Goal: Task Accomplishment & Management: Use online tool/utility

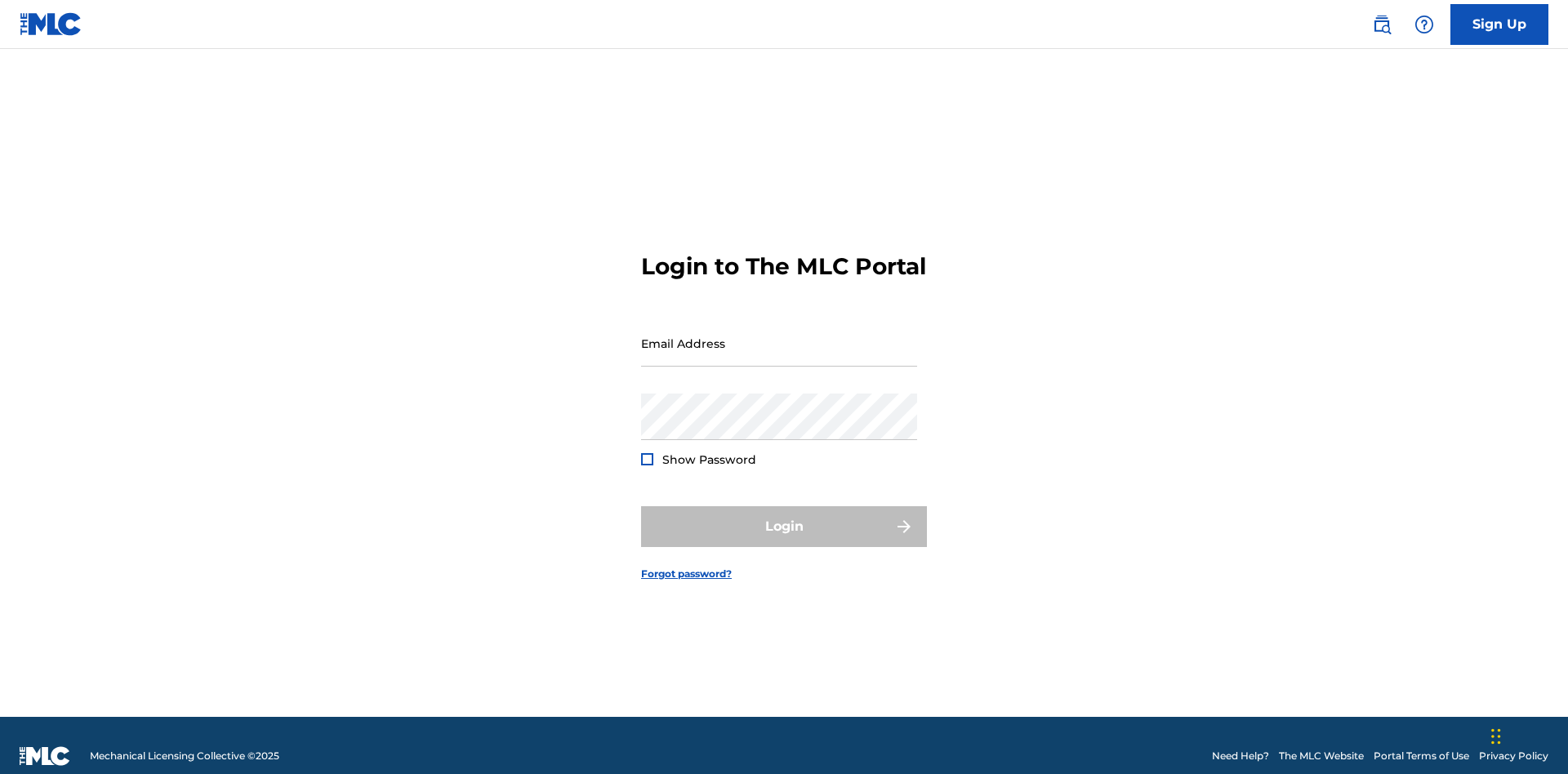
scroll to position [21, 0]
click at [779, 336] on input "Email Address" at bounding box center [779, 343] width 276 height 46
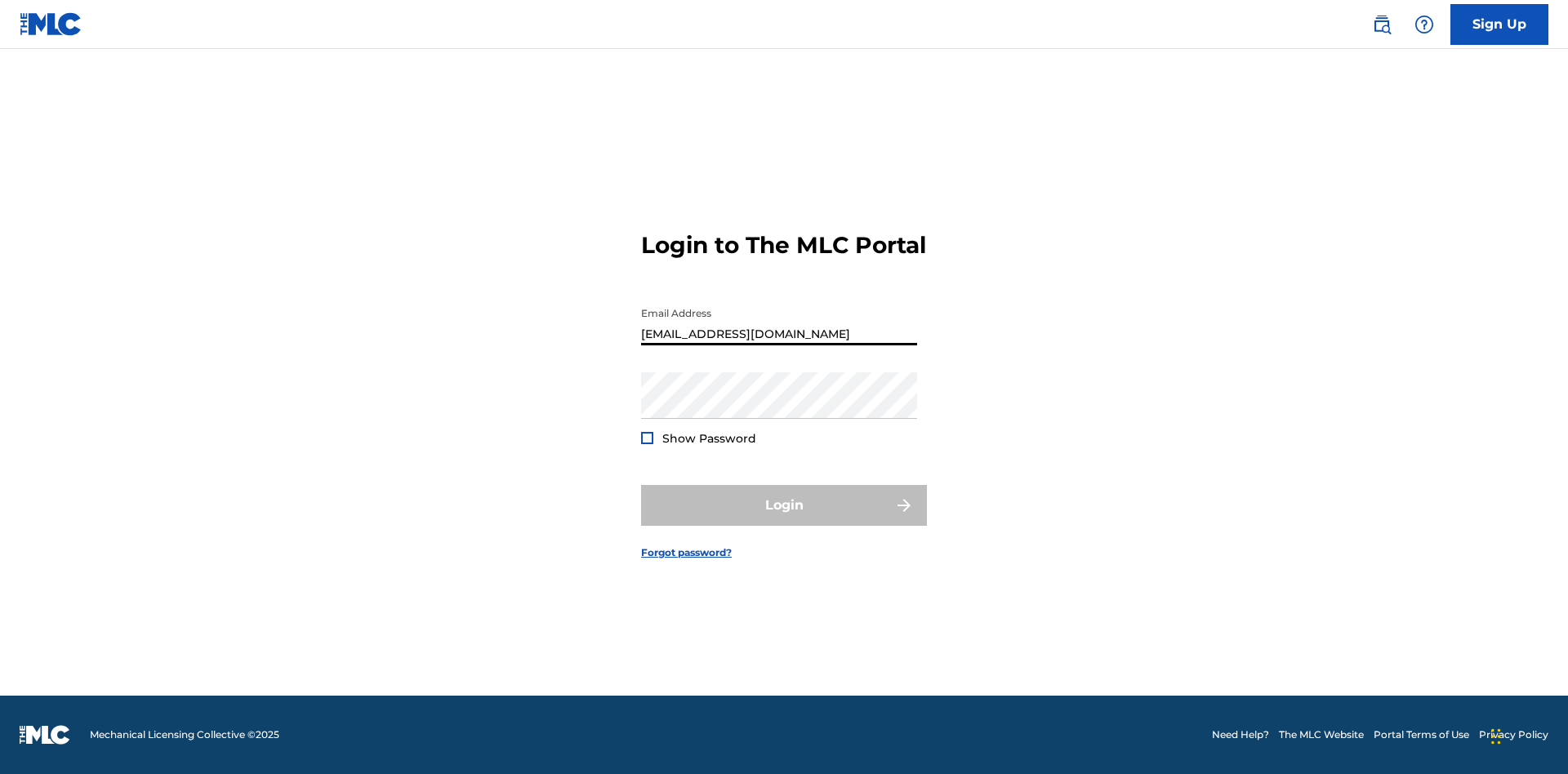
type input "[EMAIL_ADDRESS][DOMAIN_NAME]"
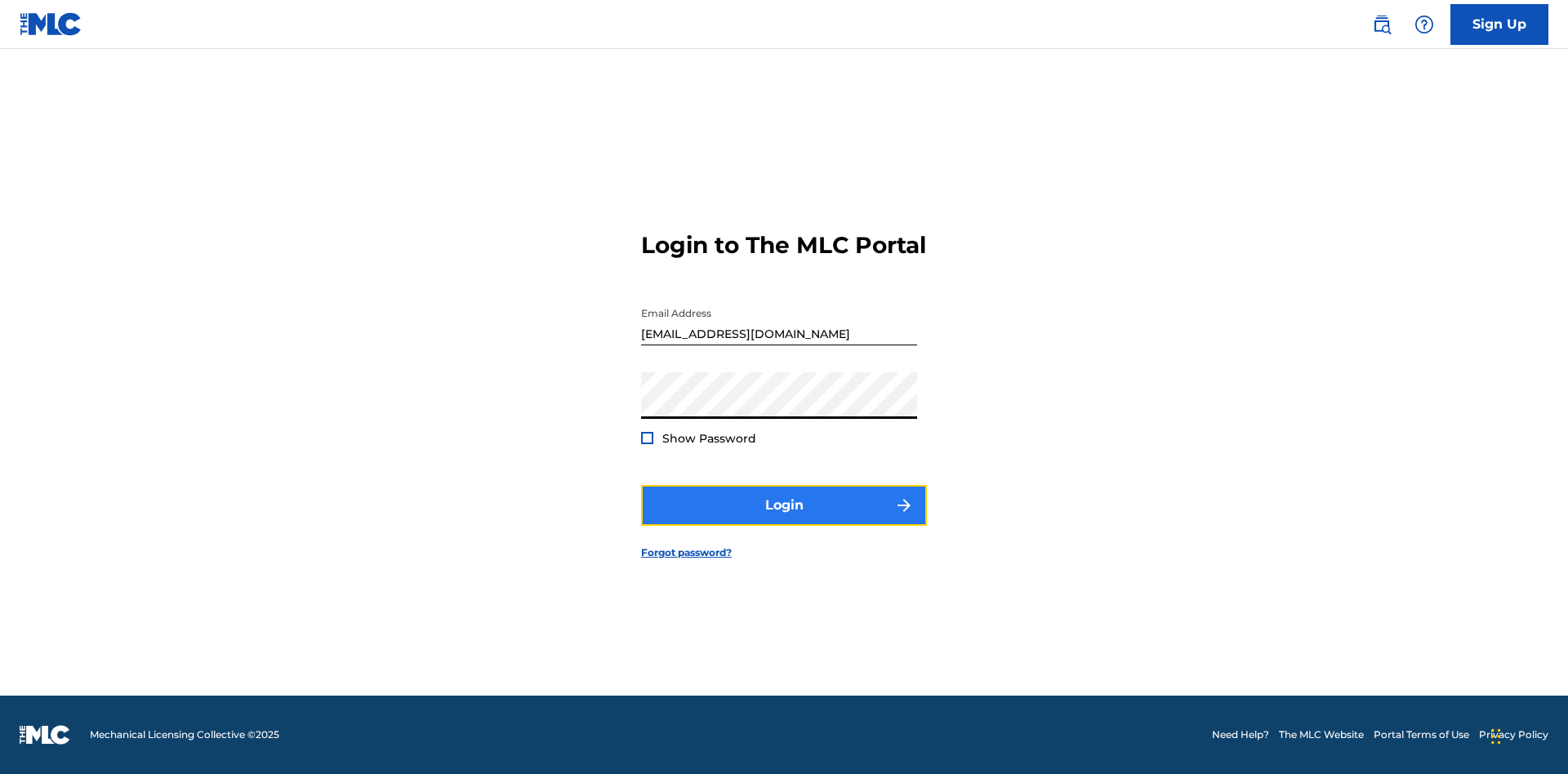
click at [784, 520] on button "Login" at bounding box center [784, 506] width 286 height 41
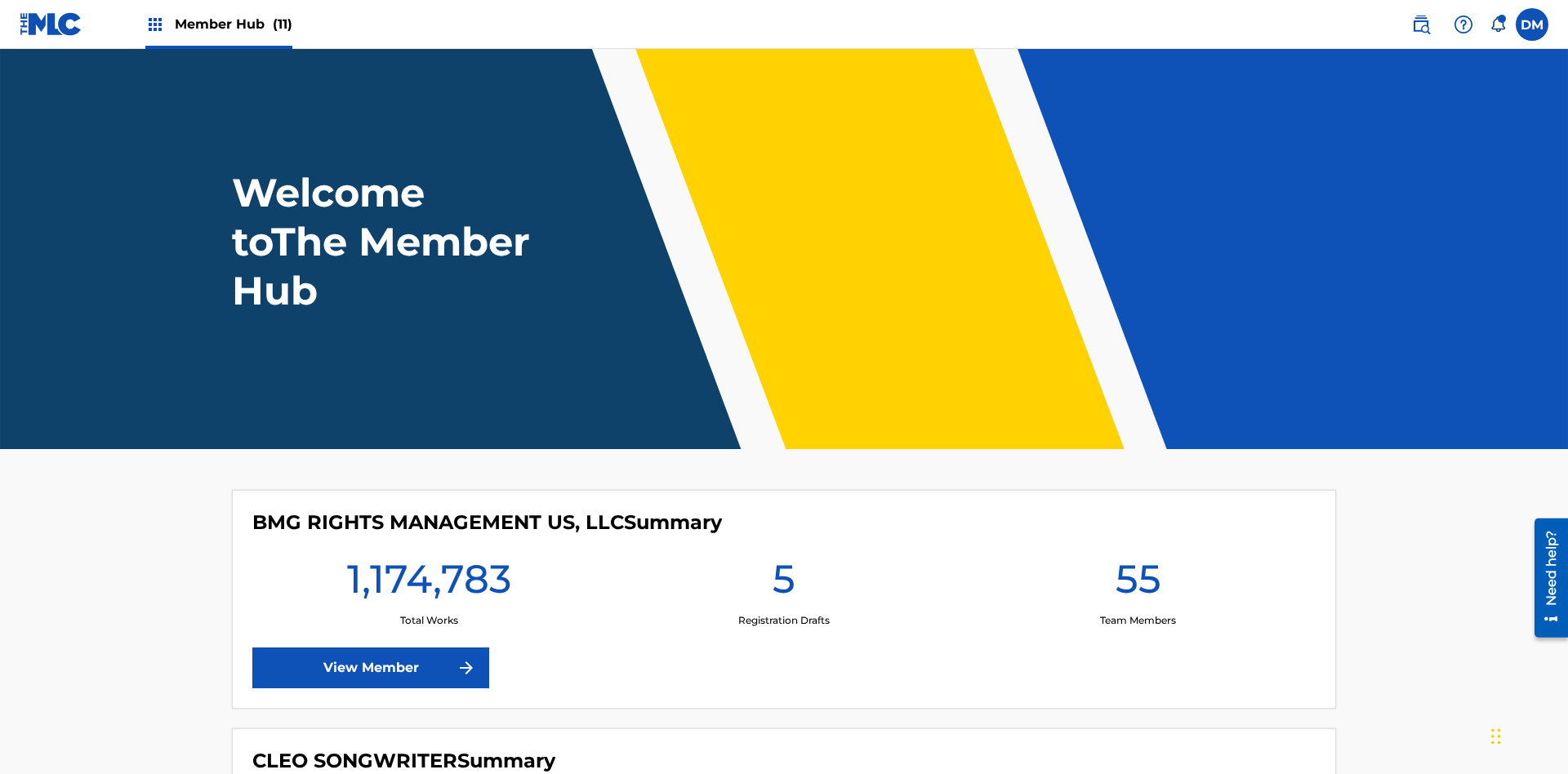
click at [233, 24] on span "Member Hub (11)" at bounding box center [233, 24] width 118 height 19
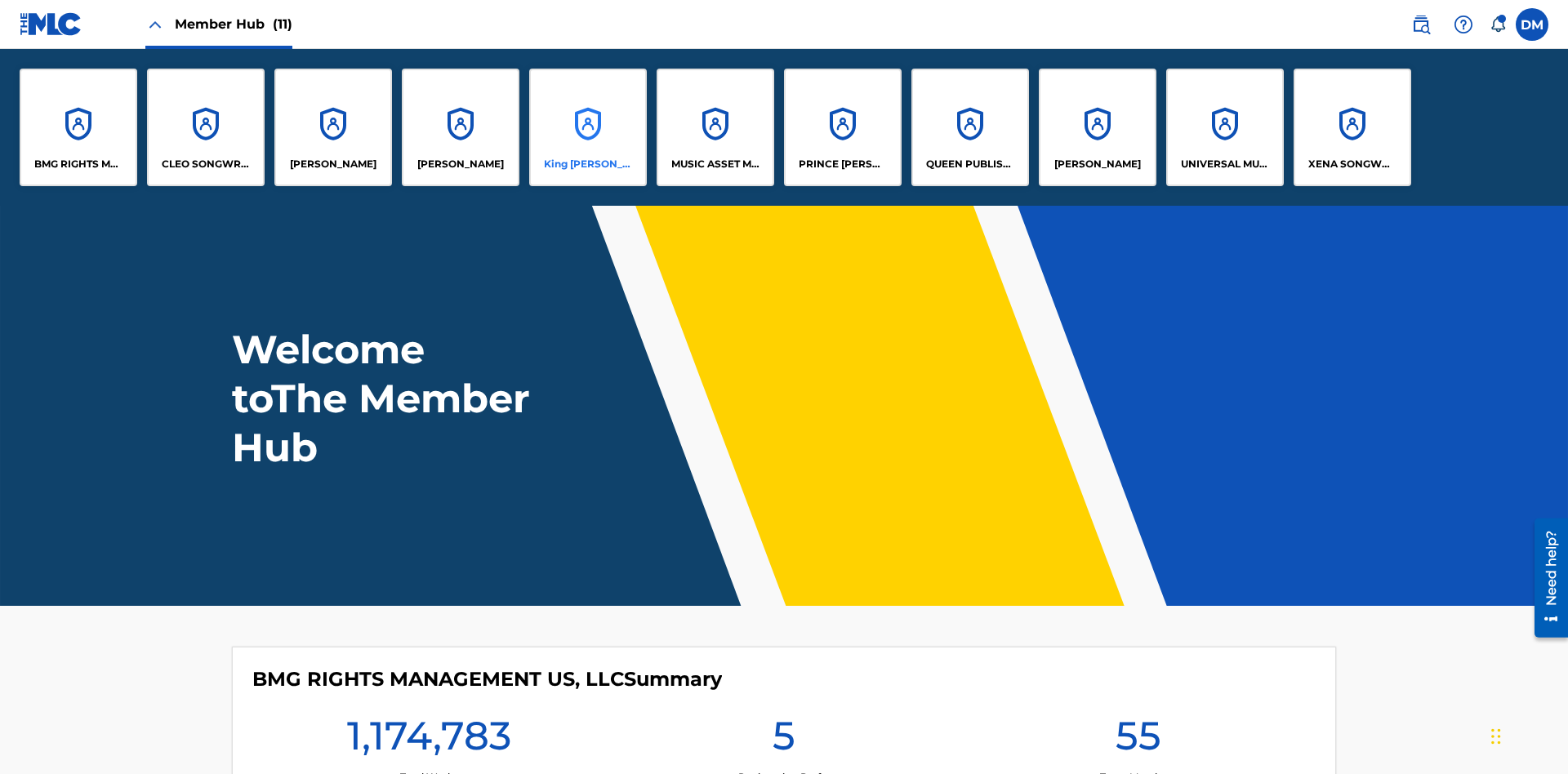
click at [588, 164] on p "King [PERSON_NAME]" at bounding box center [589, 164] width 89 height 15
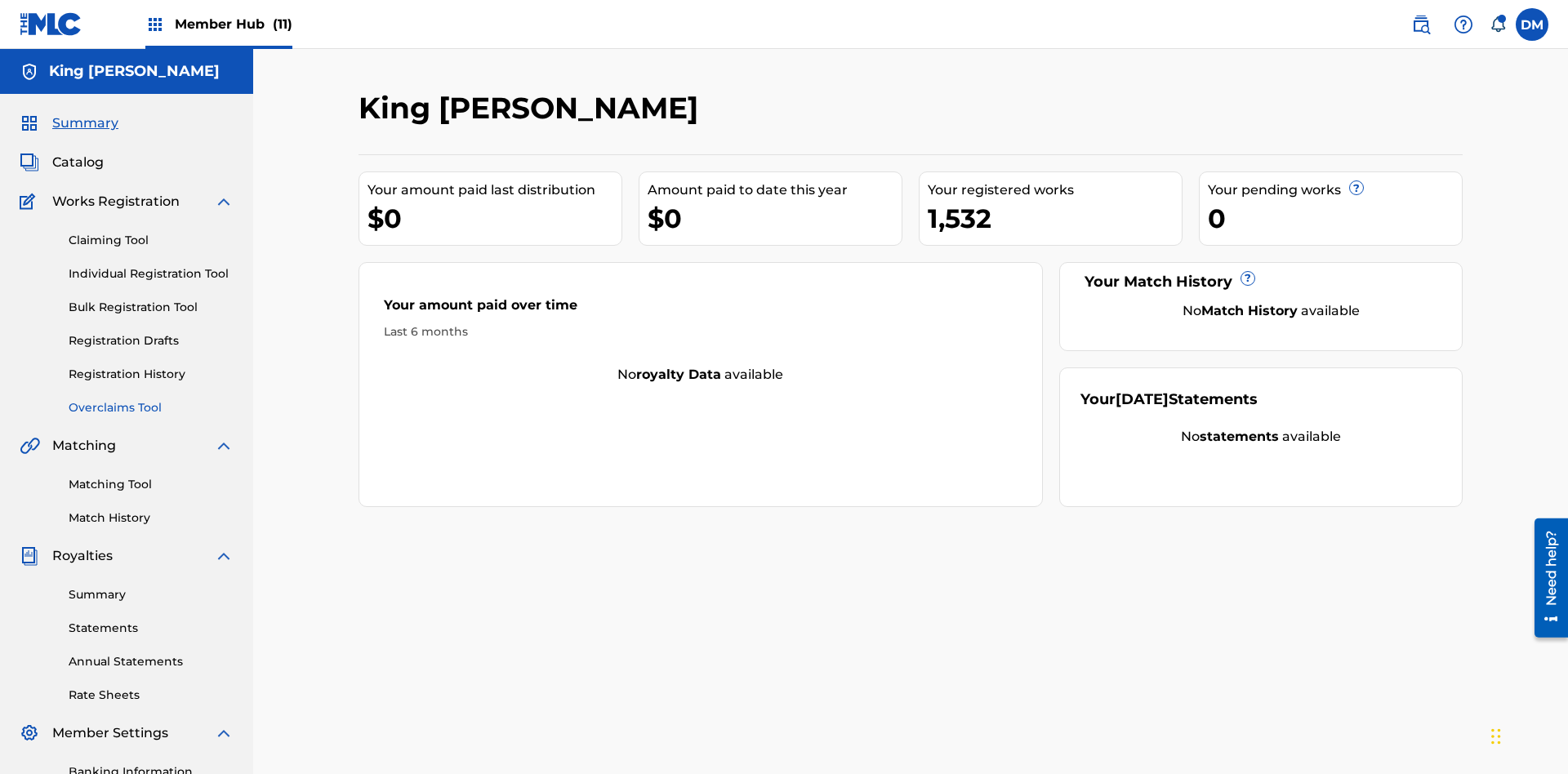
click at [151, 399] on link "Overclaims Tool" at bounding box center [151, 407] width 165 height 17
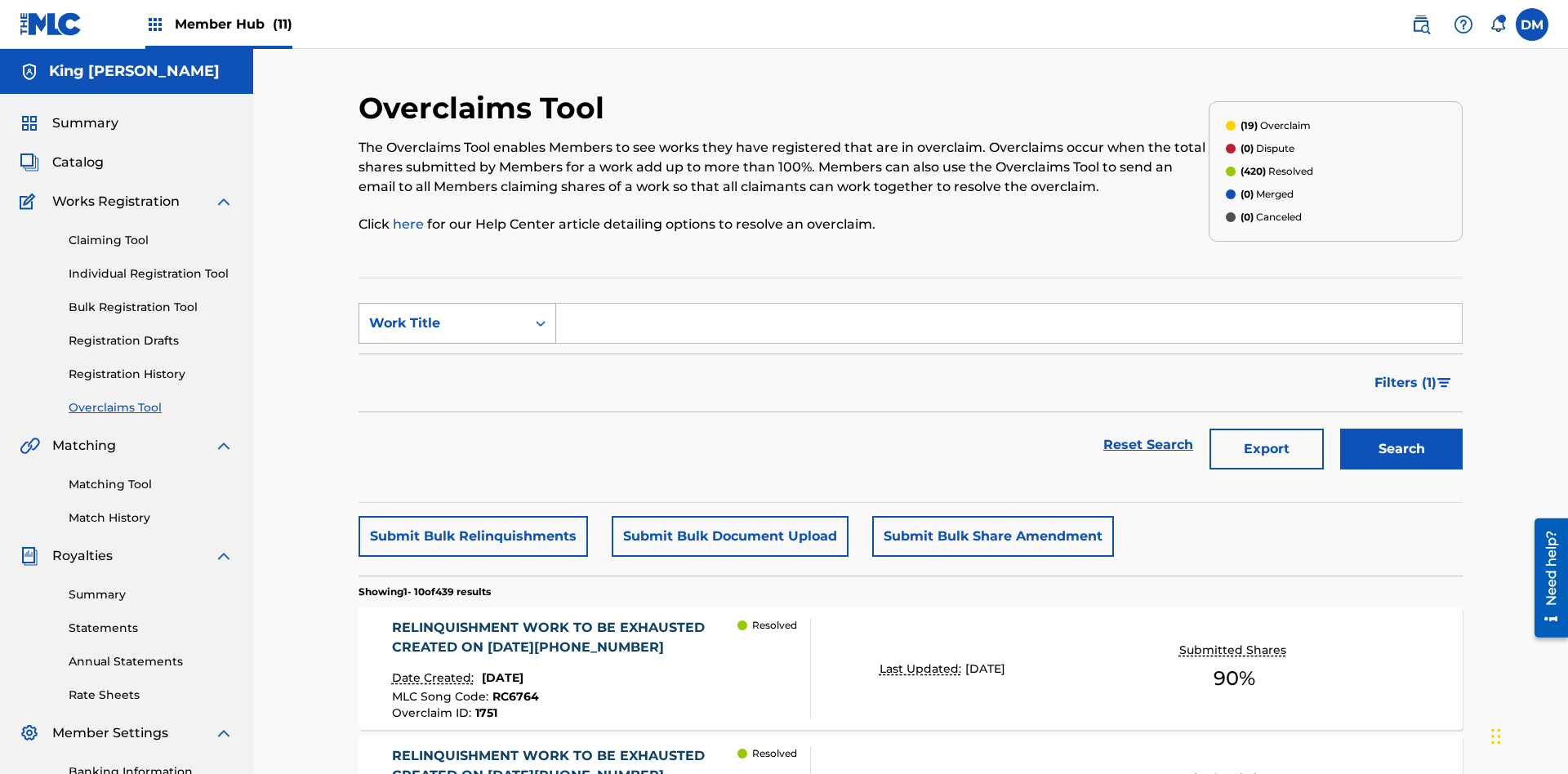
click at [443, 314] on div "Work Title" at bounding box center [443, 323] width 147 height 19
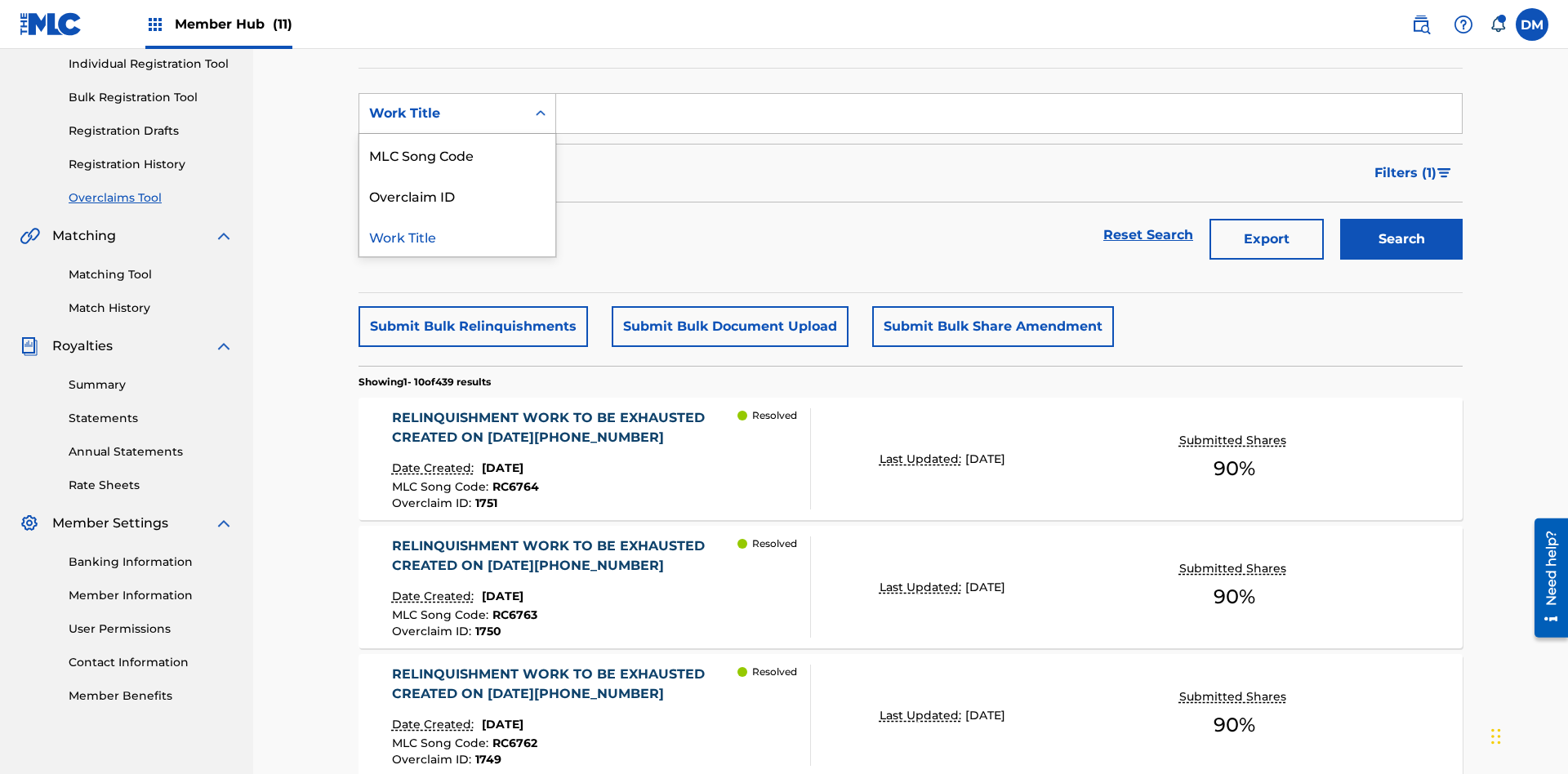
click at [458, 195] on div "Overclaim ID" at bounding box center [457, 195] width 196 height 41
click at [1008, 118] on input "Search Form" at bounding box center [1009, 113] width 906 height 39
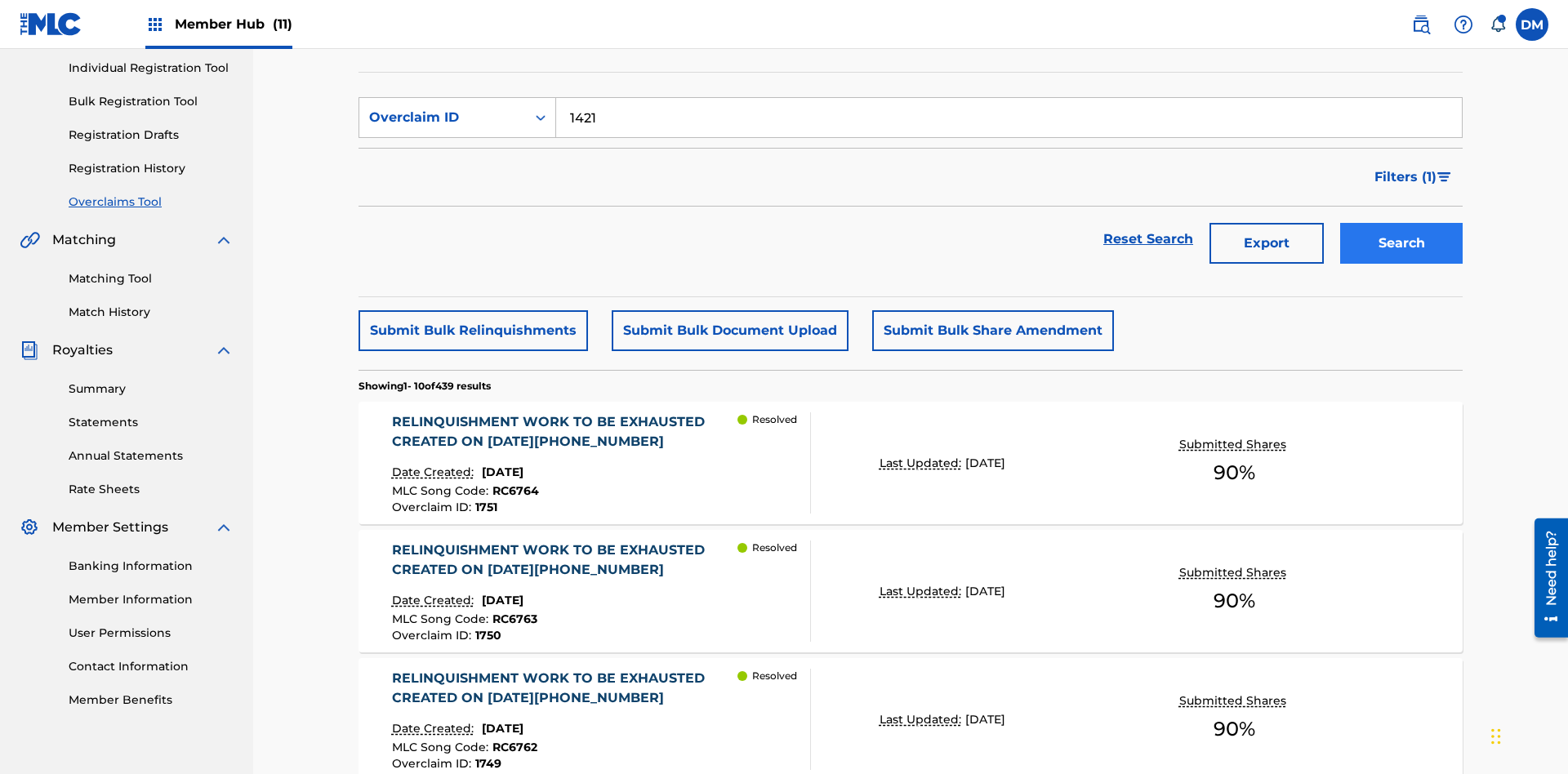
type input "1421"
click at [1402, 223] on button "Search" at bounding box center [1402, 243] width 123 height 41
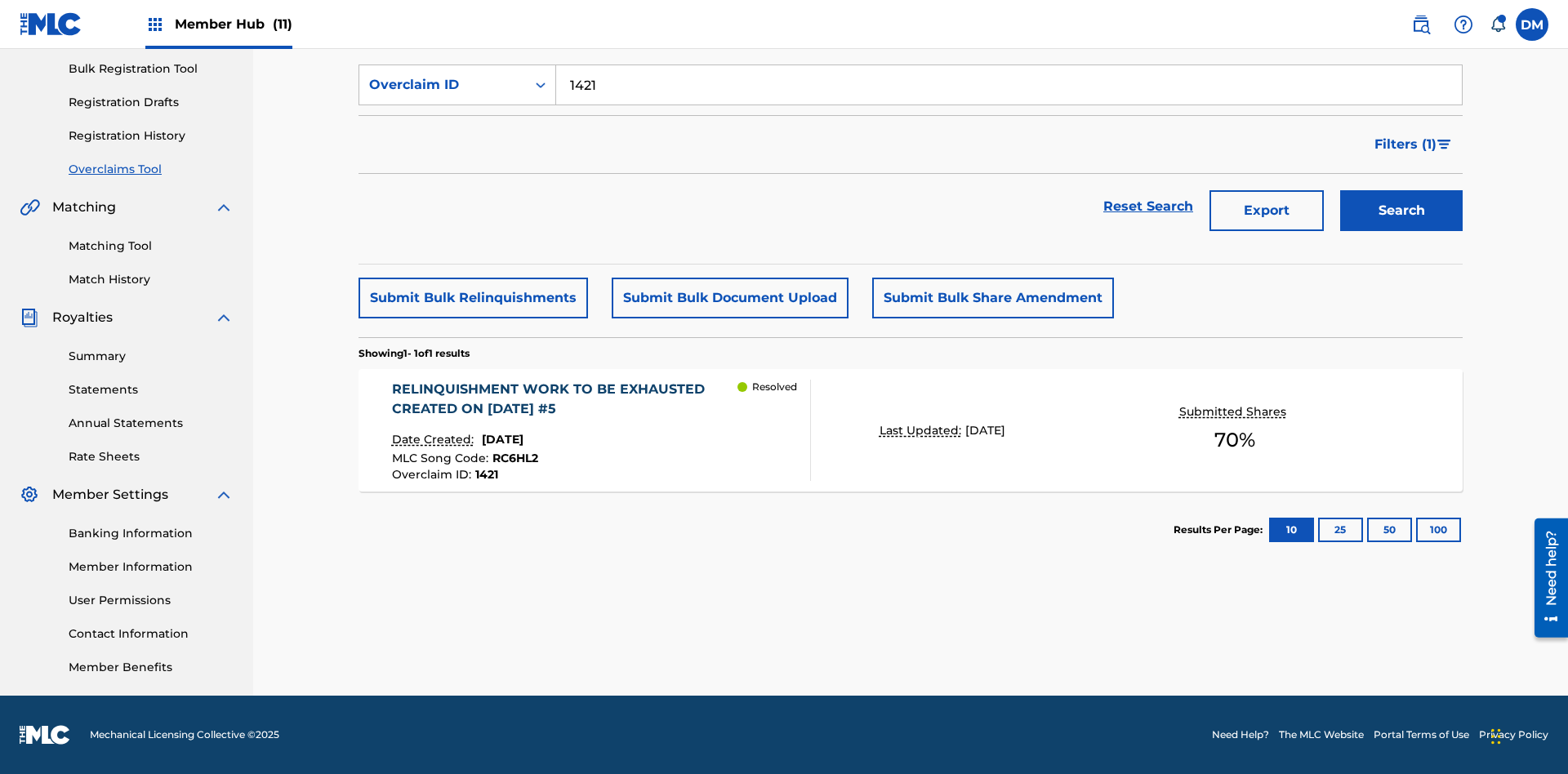
click at [911, 431] on p "Last Updated:" at bounding box center [922, 431] width 85 height 17
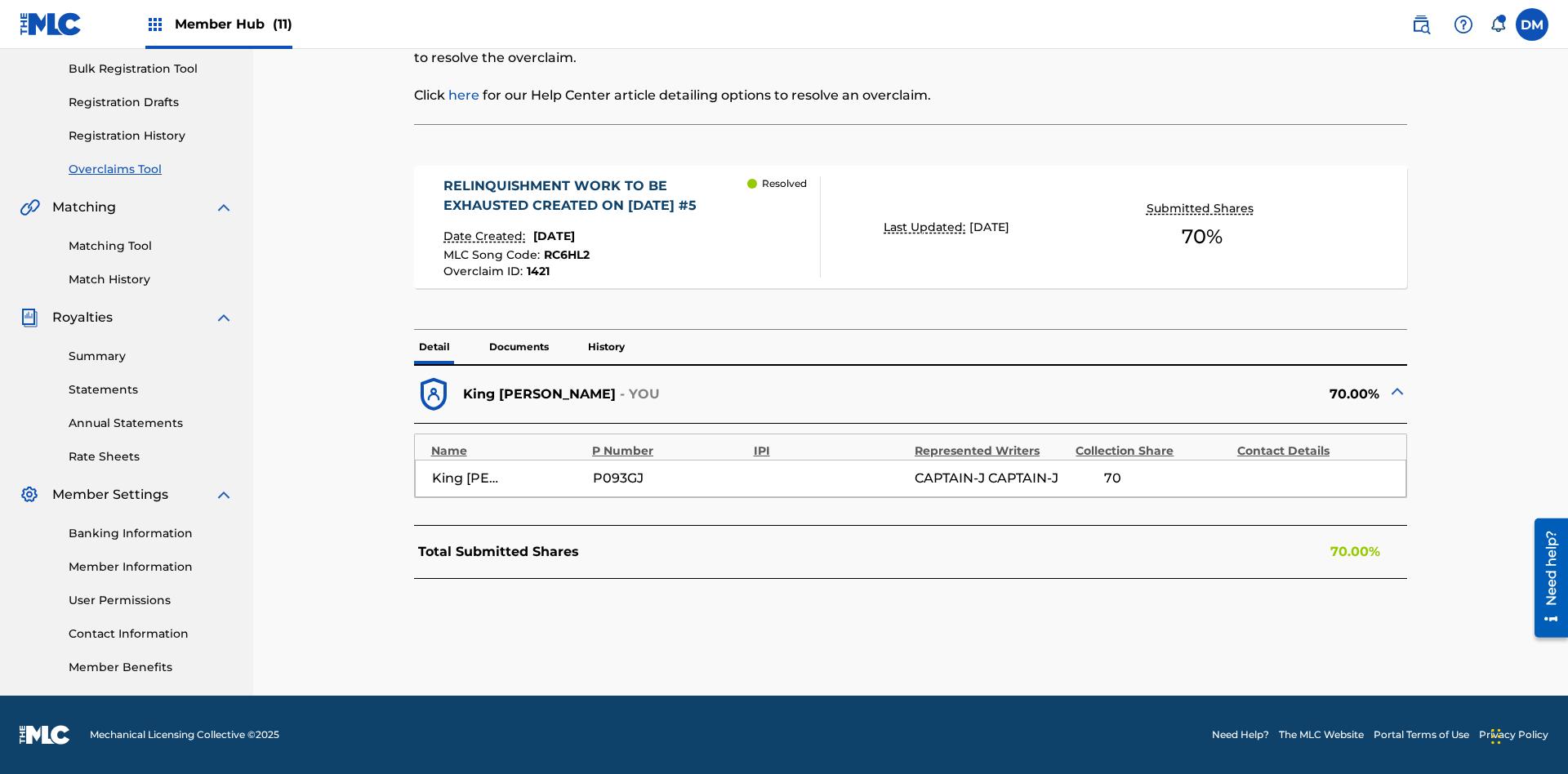
click at [518, 347] on p "Documents" at bounding box center [519, 346] width 70 height 34
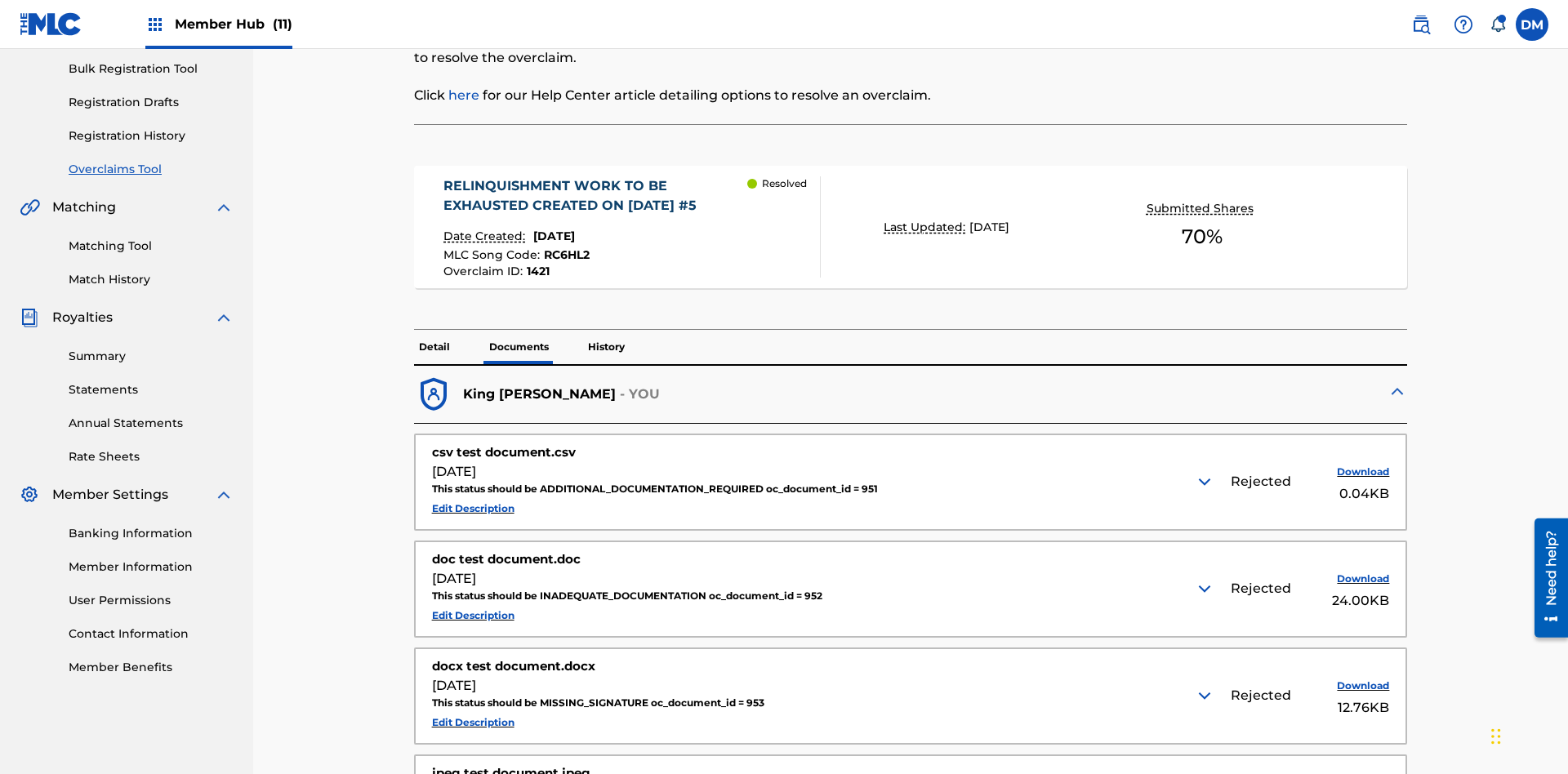
click at [1206, 471] on img at bounding box center [1204, 481] width 19 height 19
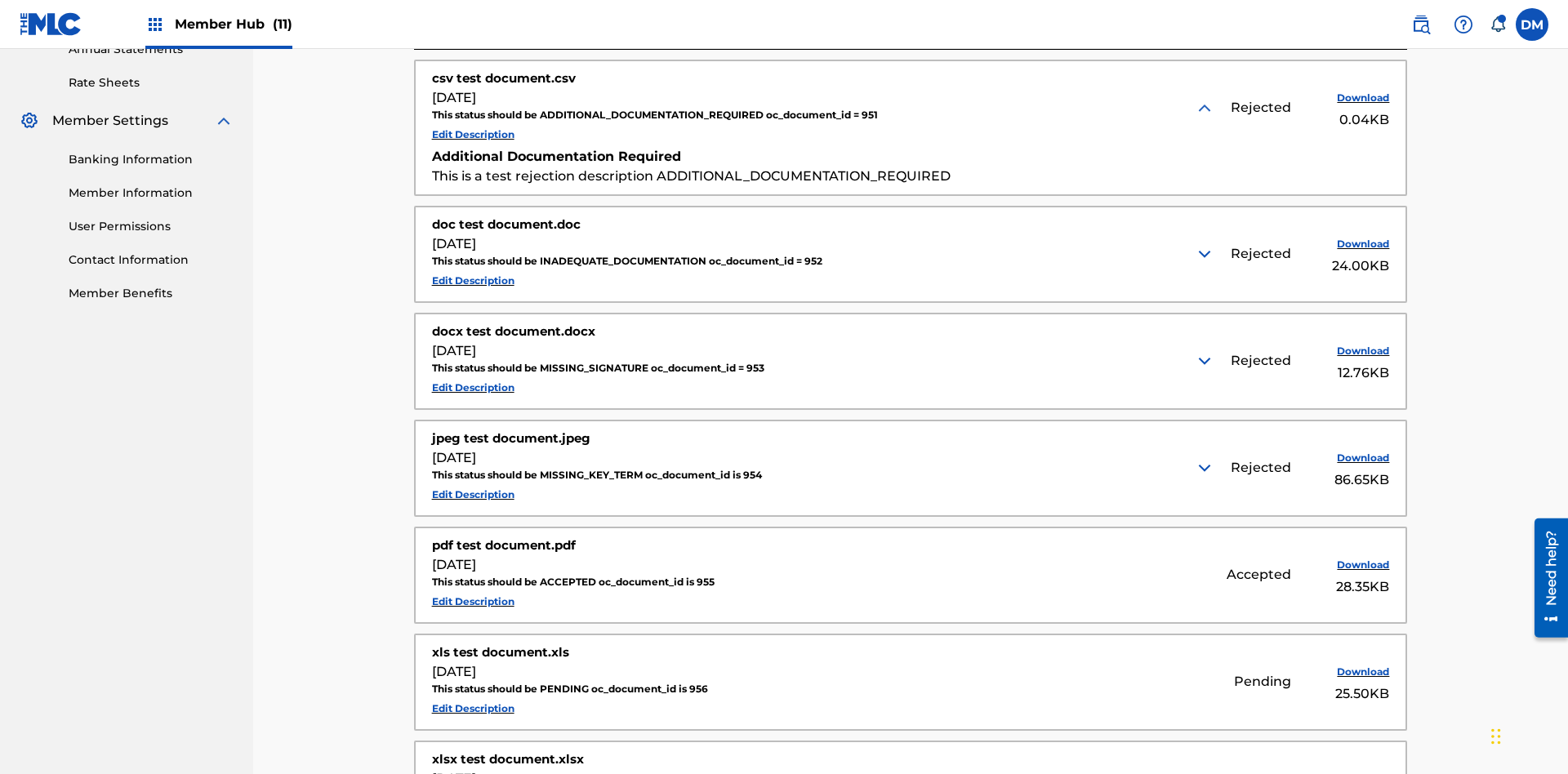
click at [1206, 244] on img at bounding box center [1204, 253] width 19 height 19
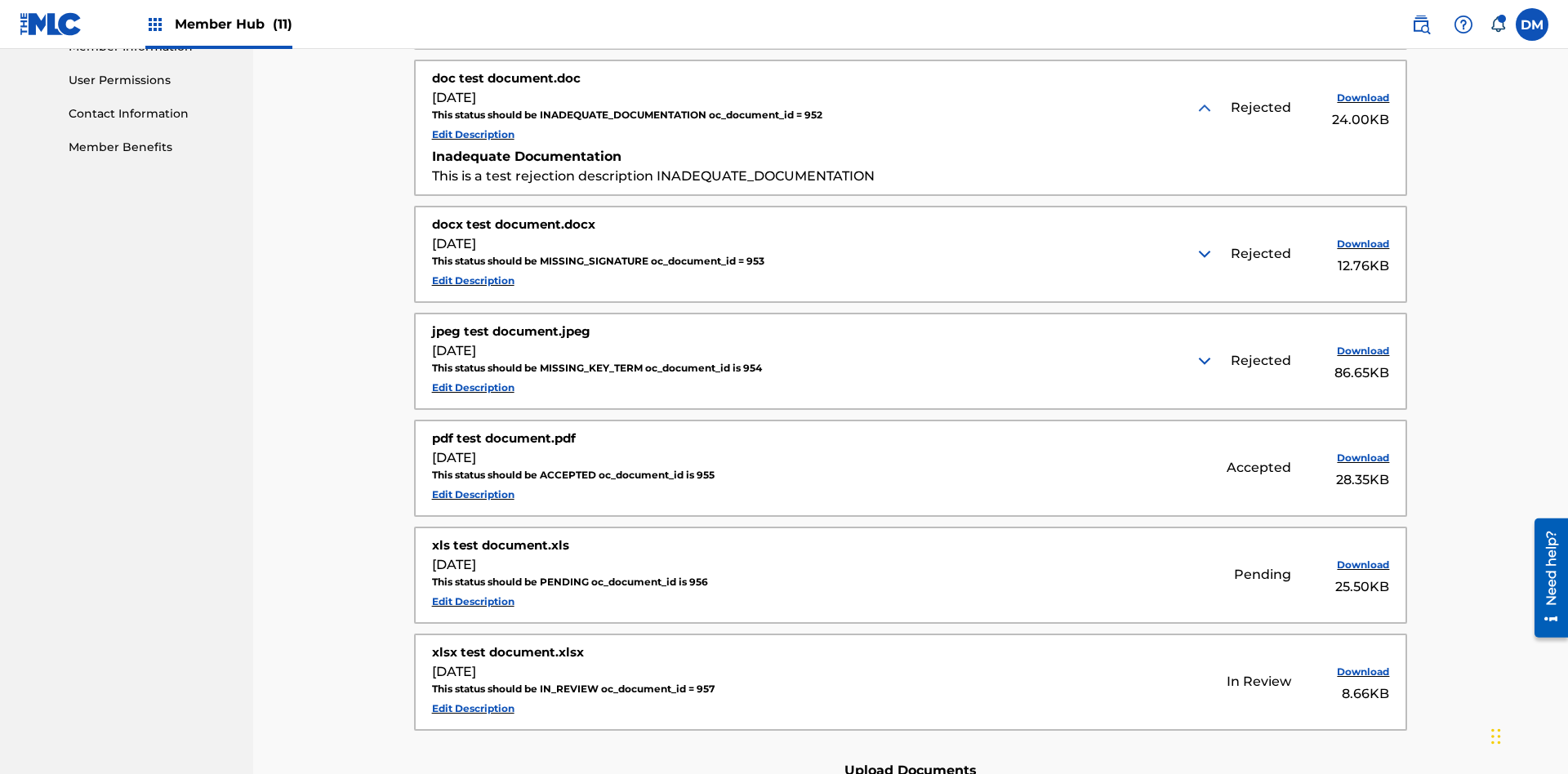
click at [1206, 244] on img at bounding box center [1204, 253] width 19 height 19
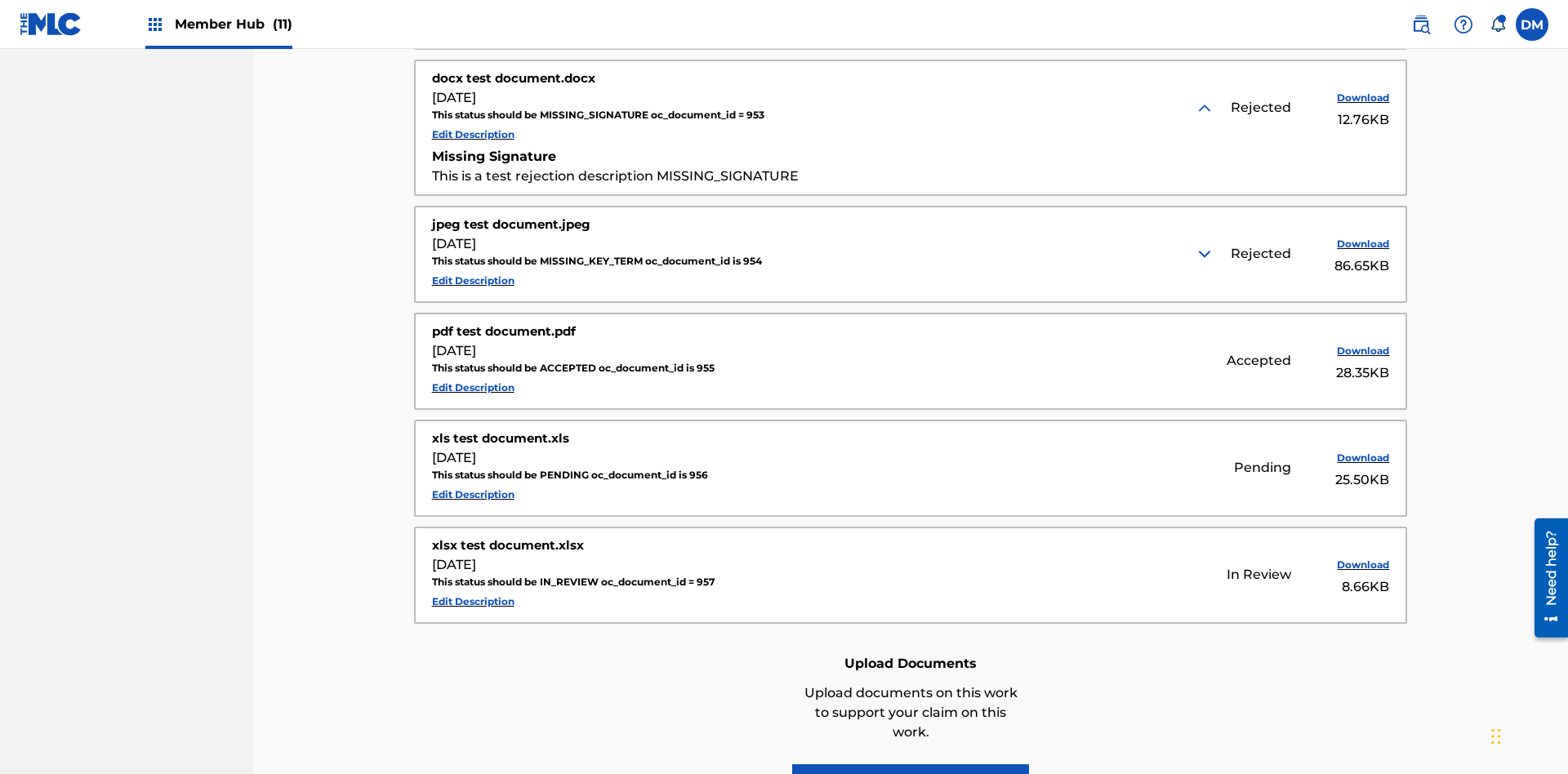
click at [1206, 244] on img at bounding box center [1204, 253] width 19 height 19
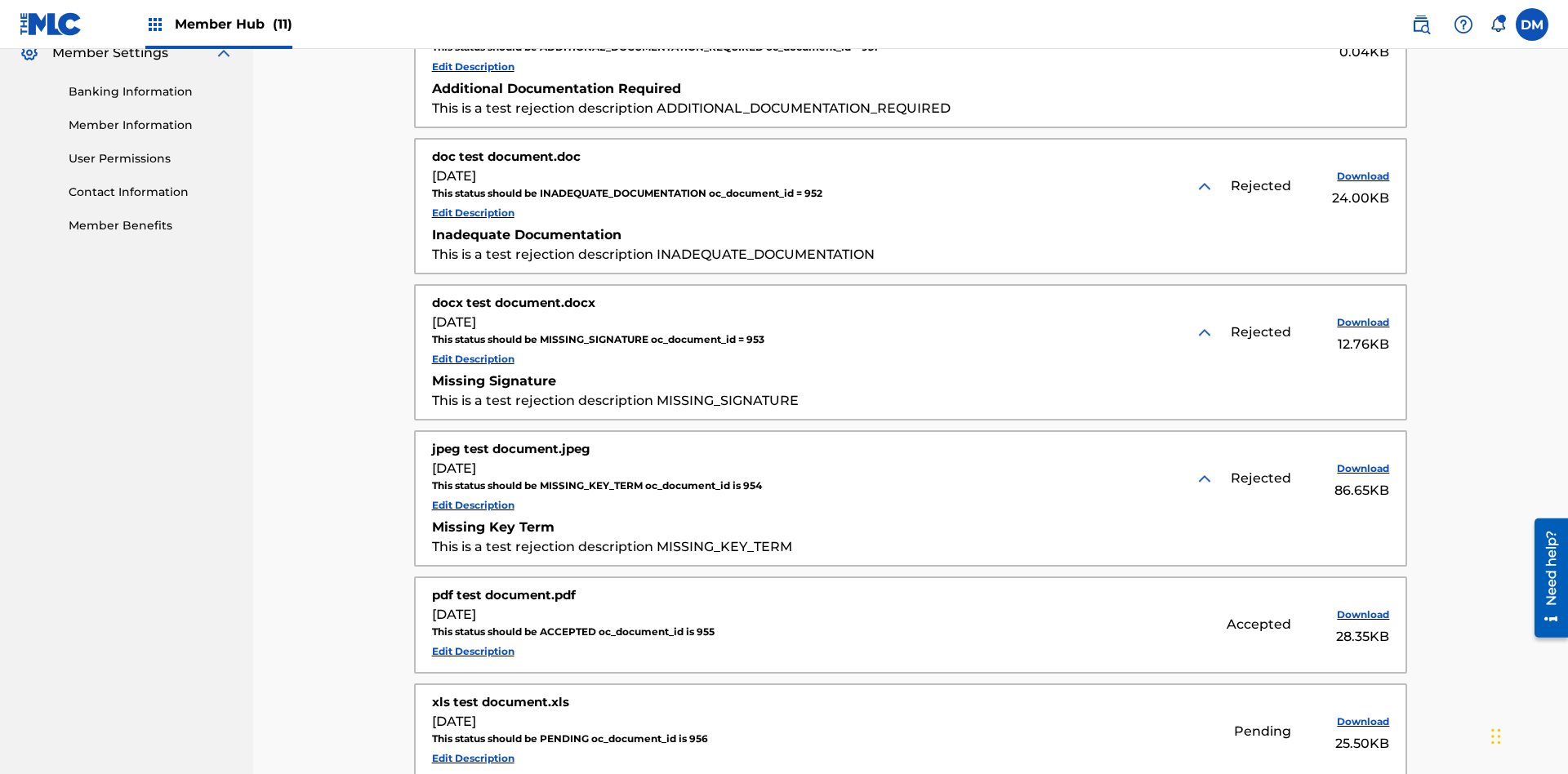
scroll to position [584, 0]
